Goal: Navigation & Orientation: Find specific page/section

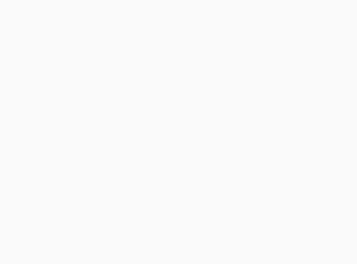
drag, startPoint x: 353, startPoint y: 0, endPoint x: 174, endPoint y: 79, distance: 195.7
click at [174, 79] on body at bounding box center [178, 132] width 357 height 264
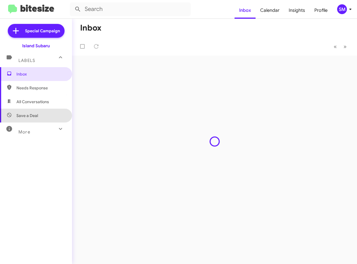
click at [44, 114] on span "Save a Deal" at bounding box center [36, 116] width 72 height 14
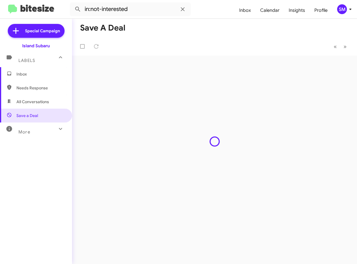
click at [351, 12] on icon at bounding box center [350, 9] width 7 height 7
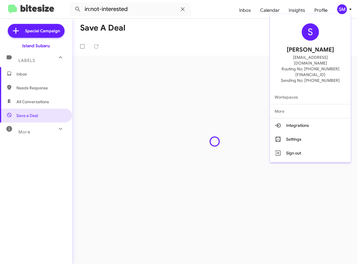
click at [43, 168] on div at bounding box center [178, 132] width 357 height 264
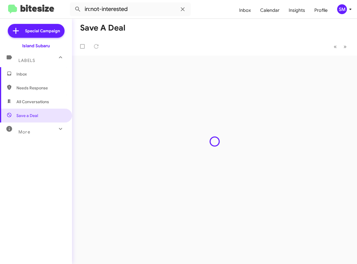
click at [57, 131] on icon at bounding box center [60, 128] width 7 height 7
click at [38, 101] on span "All Conversations" at bounding box center [32, 102] width 33 height 6
type input "in:all-conversations"
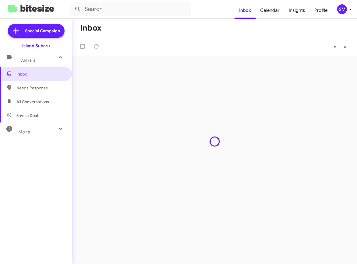
drag, startPoint x: 289, startPoint y: 0, endPoint x: 146, endPoint y: 89, distance: 168.2
click at [146, 89] on div "Inbox « Previous » Next" at bounding box center [214, 141] width 285 height 245
